Goal: Find specific page/section: Find specific page/section

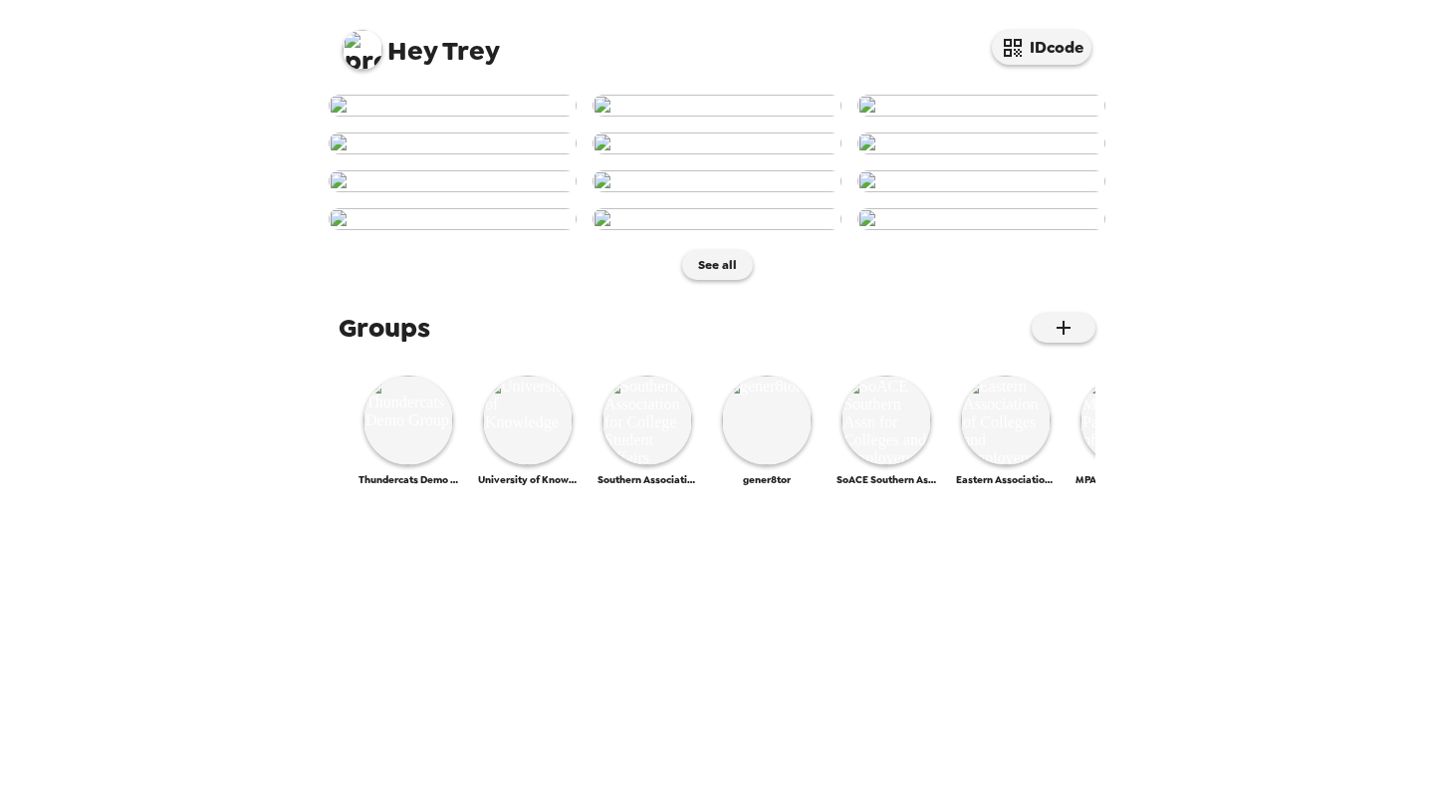
click at [372, 36] on img at bounding box center [363, 50] width 40 height 40
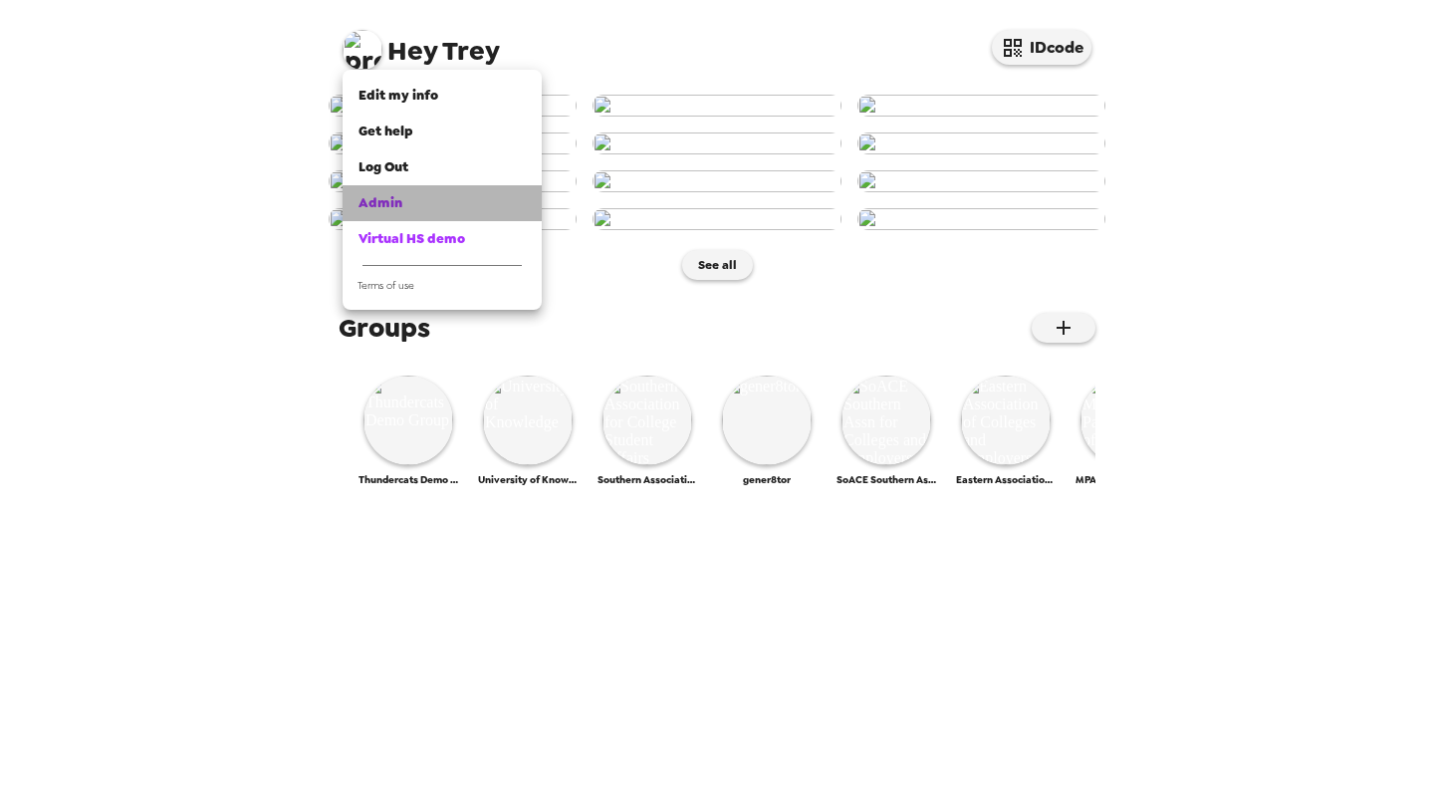
click at [425, 198] on div "Admin" at bounding box center [442, 203] width 167 height 20
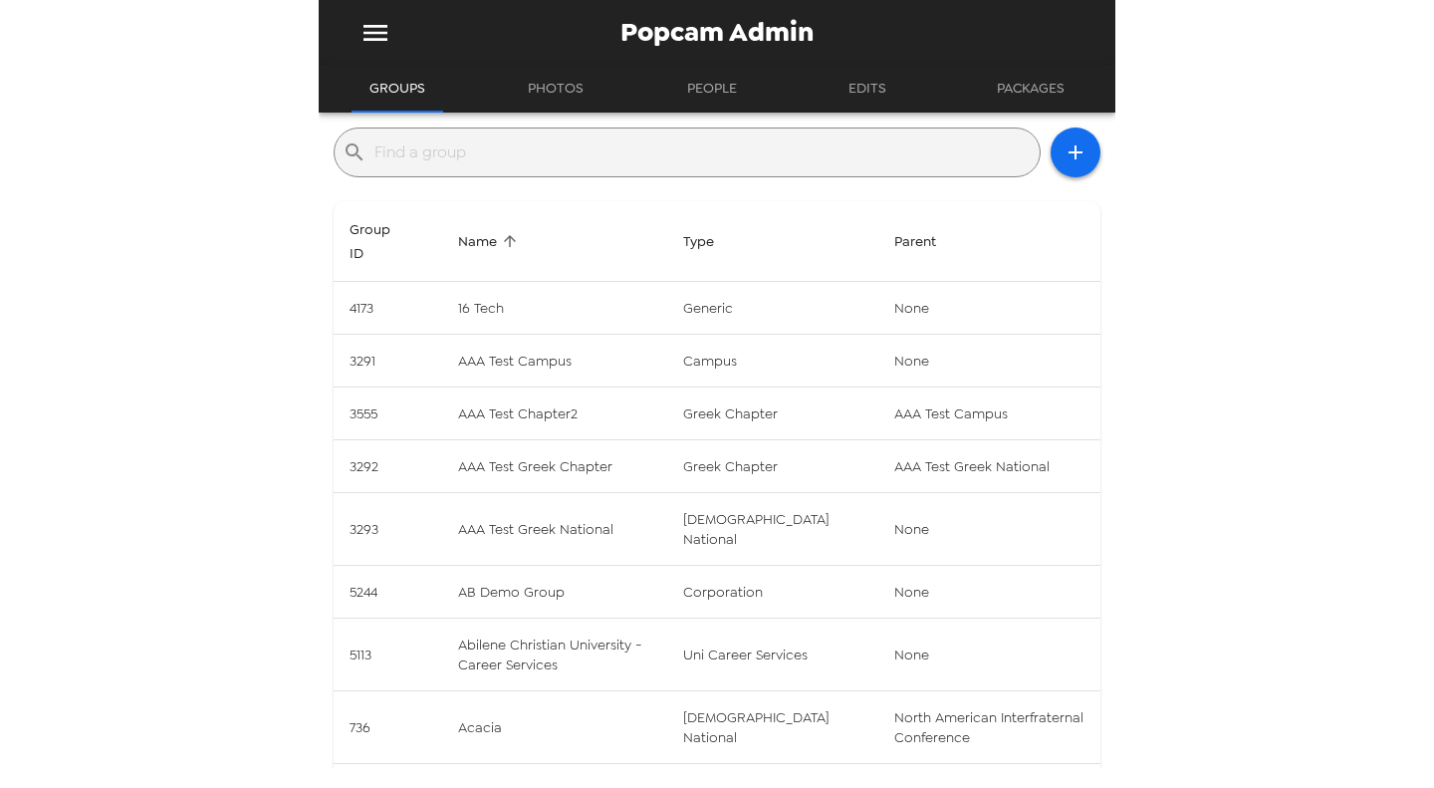
click at [499, 152] on input "text" at bounding box center [703, 152] width 657 height 32
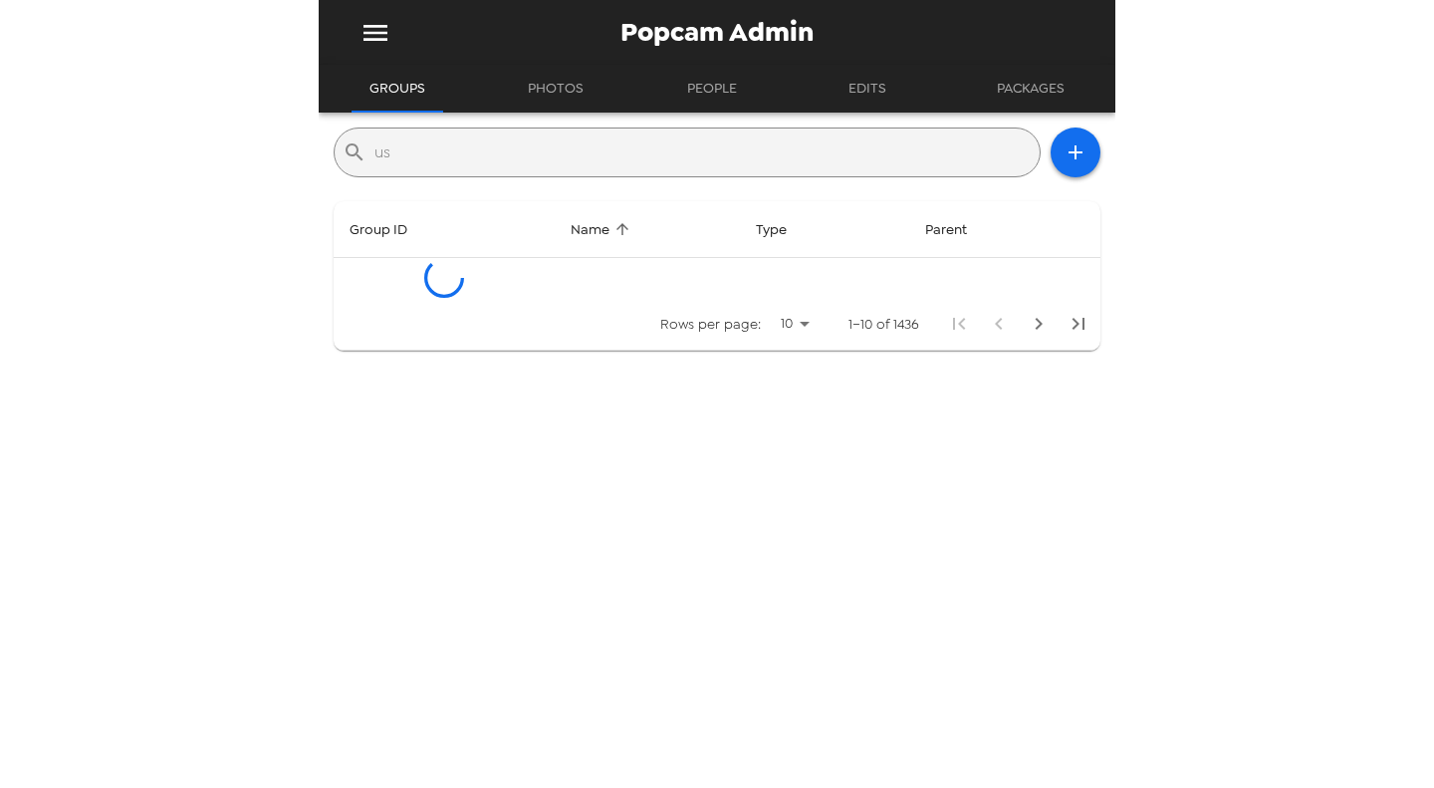
type input "u"
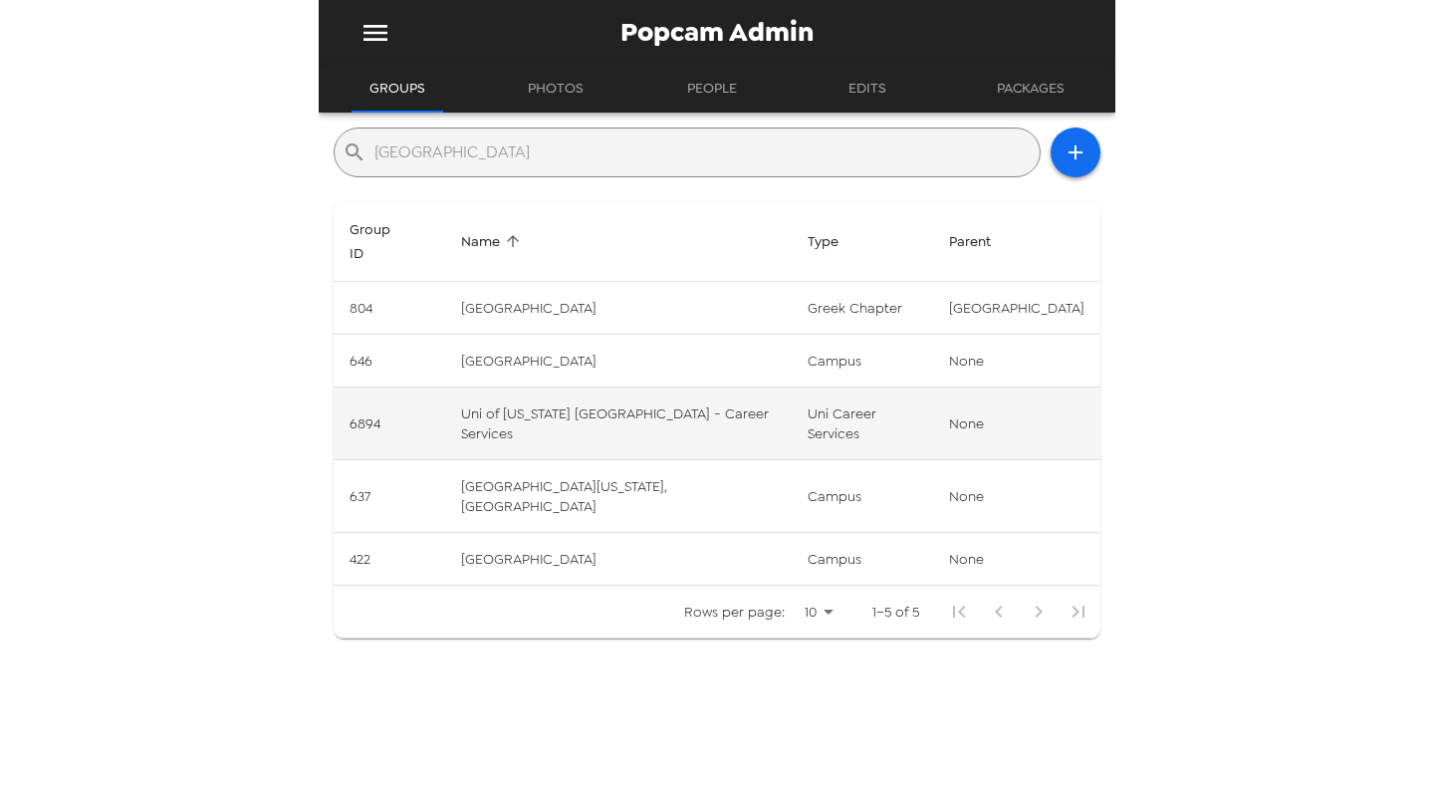
type input "san diego"
click at [648, 453] on td "Uni of California San Diego - Career Services" at bounding box center [618, 423] width 346 height 73
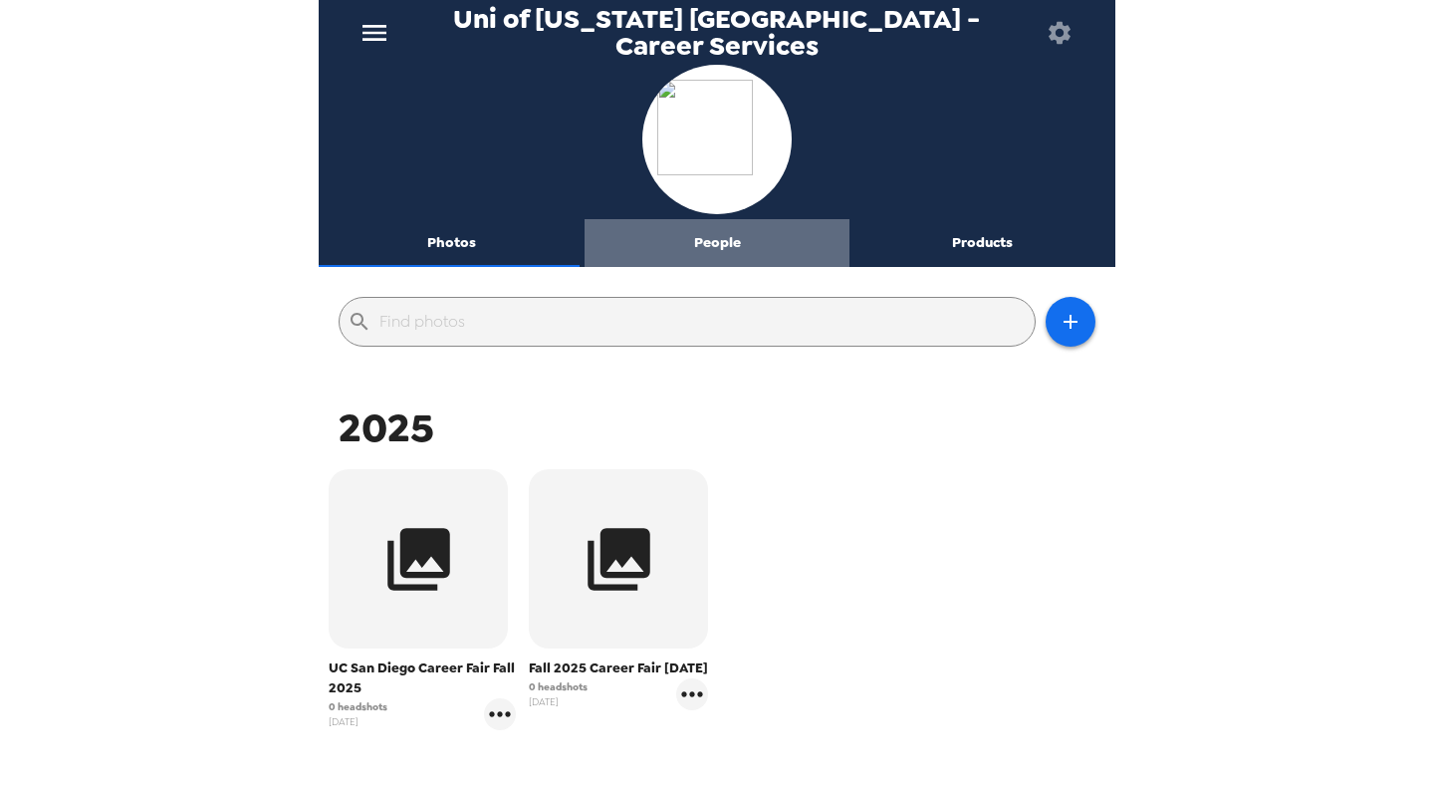
click at [717, 236] on button "People" at bounding box center [718, 243] width 266 height 48
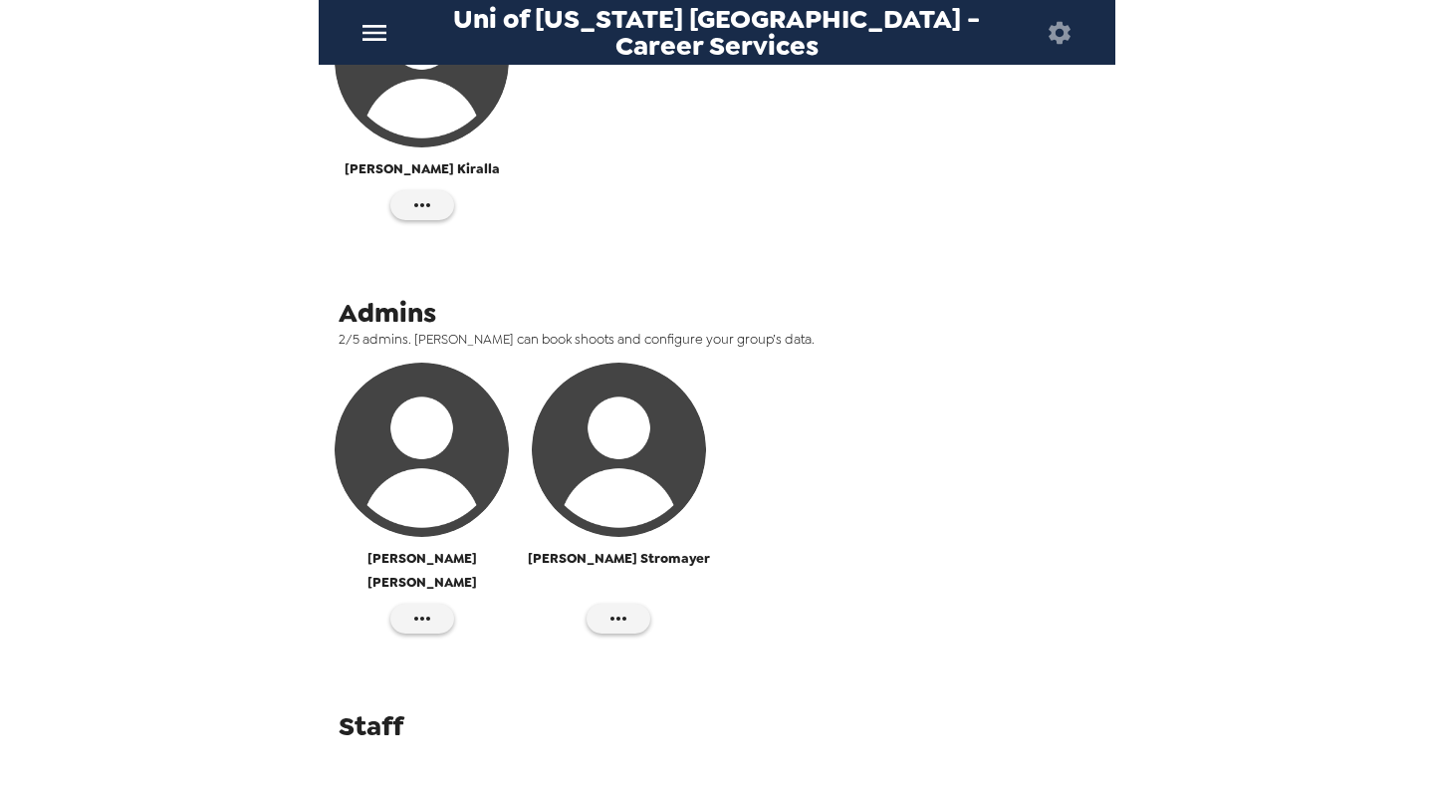
scroll to position [476, 0]
